Goal: Feedback & Contribution: Contribute content

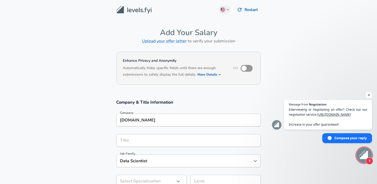
click at [180, 117] on input "[DOMAIN_NAME]" at bounding box center [189, 120] width 140 height 8
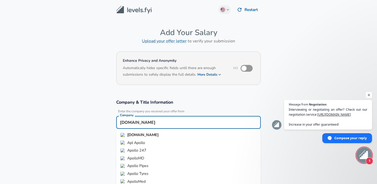
scroll to position [5, 0]
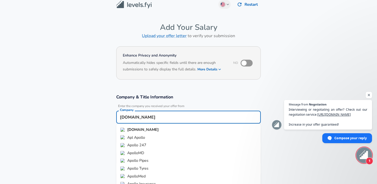
click at [180, 117] on input "[DOMAIN_NAME]" at bounding box center [189, 117] width 140 height 8
click at [179, 131] on li "Facebook" at bounding box center [188, 130] width 145 height 8
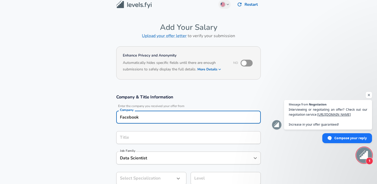
type input "Facebook"
click at [177, 136] on input "Title" at bounding box center [189, 138] width 140 height 8
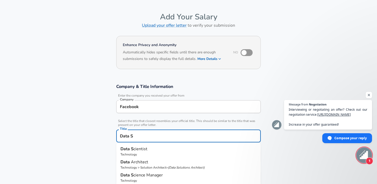
click at [165, 149] on p "Data S cientist" at bounding box center [188, 149] width 136 height 6
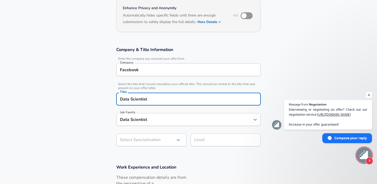
scroll to position [59, 0]
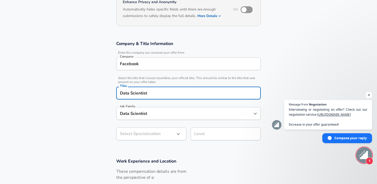
type input "Data Scientist"
click at [172, 125] on body "English ([GEOGRAPHIC_DATA]) Change Restart Add Your Salary Upload your offer le…" at bounding box center [188, 33] width 377 height 184
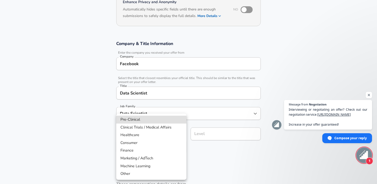
scroll to position [74, 0]
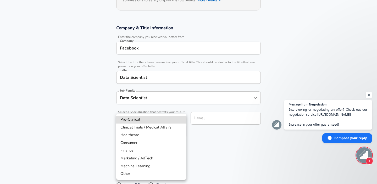
click at [225, 130] on div at bounding box center [188, 92] width 377 height 184
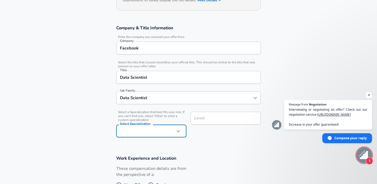
click at [223, 121] on input "Level" at bounding box center [225, 118] width 65 height 8
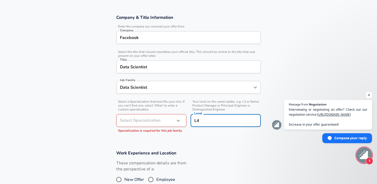
type input "L4"
click at [167, 99] on body "English ([GEOGRAPHIC_DATA]) Change Restart Add Your Salary Upload your offer le…" at bounding box center [188, 7] width 377 height 184
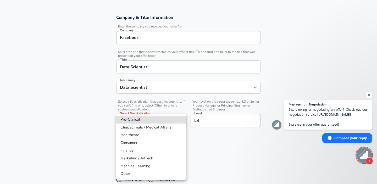
click at [154, 175] on li "Other" at bounding box center [151, 174] width 70 height 8
type input "Other"
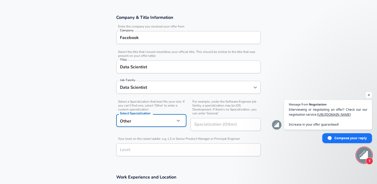
click at [176, 154] on div "Level" at bounding box center [188, 149] width 145 height 13
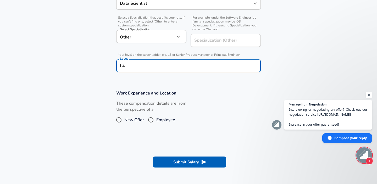
scroll to position [177, 0]
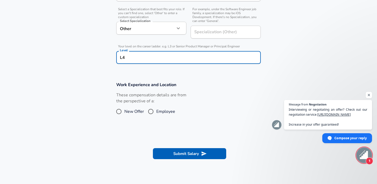
type input "L4"
click at [150, 111] on input "Employee" at bounding box center [150, 111] width 11 height 8
radio input "true"
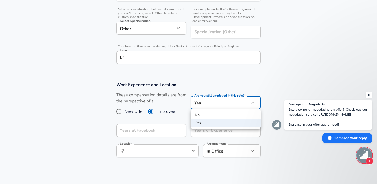
click at [208, 115] on li "No" at bounding box center [226, 115] width 70 height 8
type input "no"
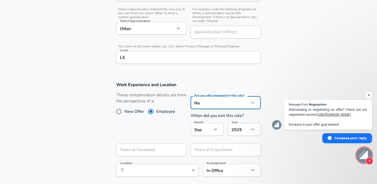
click at [212, 130] on button "button" at bounding box center [215, 129] width 9 height 9
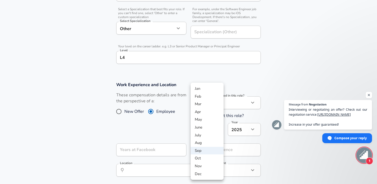
click at [149, 147] on div at bounding box center [188, 92] width 377 height 184
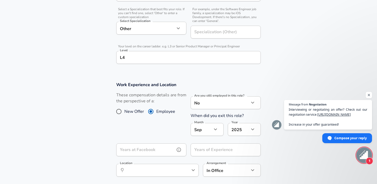
click at [153, 149] on input "Years at Facebook" at bounding box center [145, 149] width 59 height 13
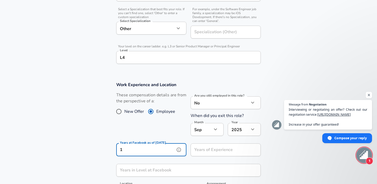
type input "1"
click at [205, 150] on input "Years of Experience" at bounding box center [220, 149] width 59 height 13
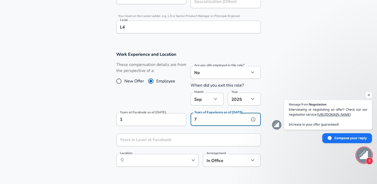
scroll to position [212, 0]
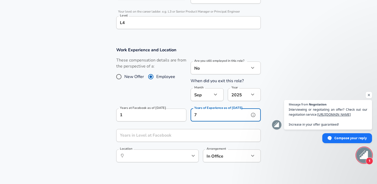
type input "7"
click at [180, 137] on input "Years in Level at Facebook" at bounding box center [182, 135] width 133 height 13
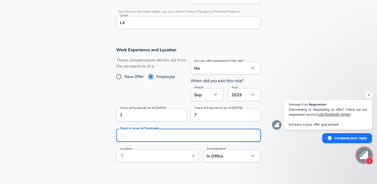
click at [181, 170] on section "Work Experience and Location These compensation details are from the perspectiv…" at bounding box center [188, 107] width 377 height 133
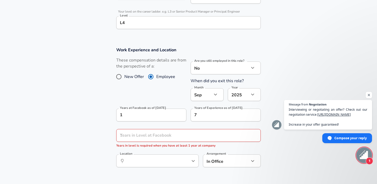
click at [186, 162] on icon "help" at bounding box center [184, 161] width 4 height 4
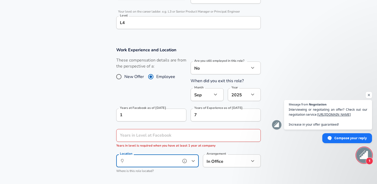
type input "K"
click at [171, 175] on li "[GEOGRAPHIC_DATA], [GEOGRAPHIC_DATA]" at bounding box center [157, 176] width 82 height 13
type input "[GEOGRAPHIC_DATA], [GEOGRAPHIC_DATA]"
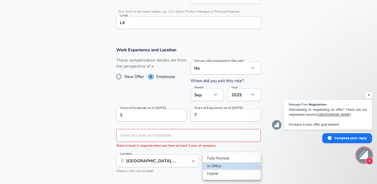
click at [221, 157] on li "Fully Remote" at bounding box center [232, 158] width 58 height 8
type input "remote"
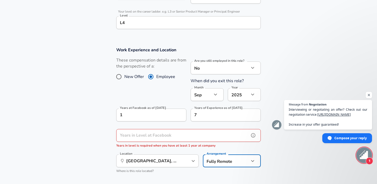
click at [210, 142] on input "Years in Level at Facebook" at bounding box center [182, 135] width 133 height 13
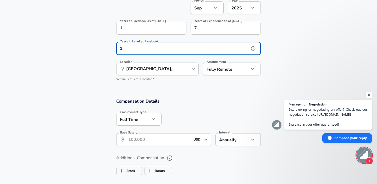
scroll to position [307, 0]
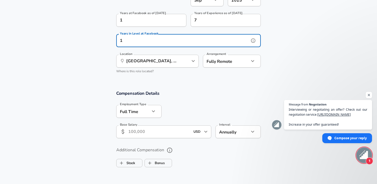
type input "1"
click at [169, 135] on input "Base Salary" at bounding box center [159, 131] width 62 height 13
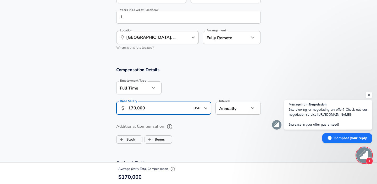
scroll to position [332, 0]
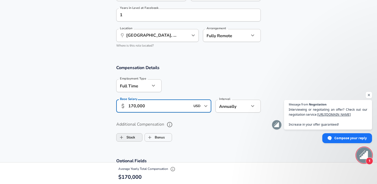
type input "170,000"
click at [122, 138] on input "Stock" at bounding box center [121, 137] width 10 height 10
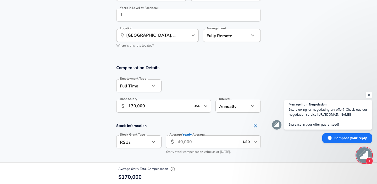
checkbox input "true"
click at [187, 142] on input "Average Yearly Average" at bounding box center [209, 141] width 62 height 13
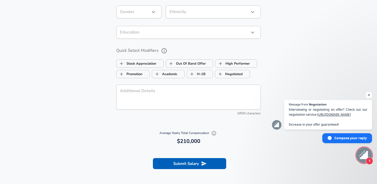
scroll to position [563, 0]
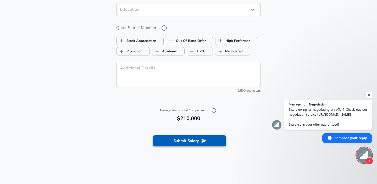
type input "40,000"
click at [171, 139] on button "Submit Salary" at bounding box center [189, 140] width 73 height 11
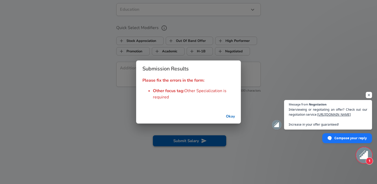
scroll to position [0, 0]
click at [228, 116] on button "Okay" at bounding box center [230, 117] width 17 height 10
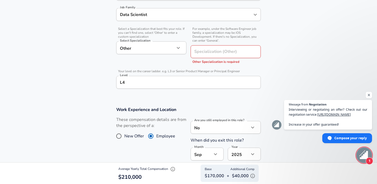
scroll to position [159, 0]
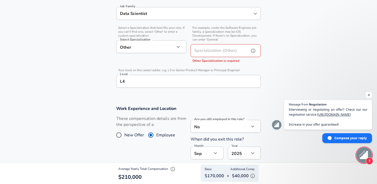
click at [227, 50] on div "Specialization (Other) Specialization (Other) Other Specialization is required" at bounding box center [226, 53] width 70 height 19
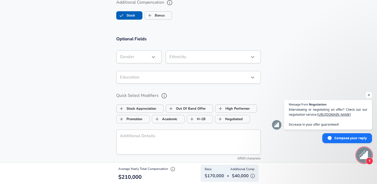
scroll to position [570, 0]
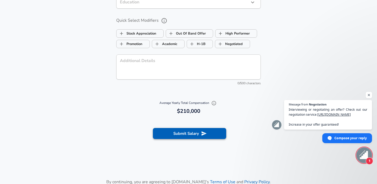
type input "Product"
click at [205, 134] on icon "submit" at bounding box center [204, 134] width 6 height 6
